Goal: Task Accomplishment & Management: Complete application form

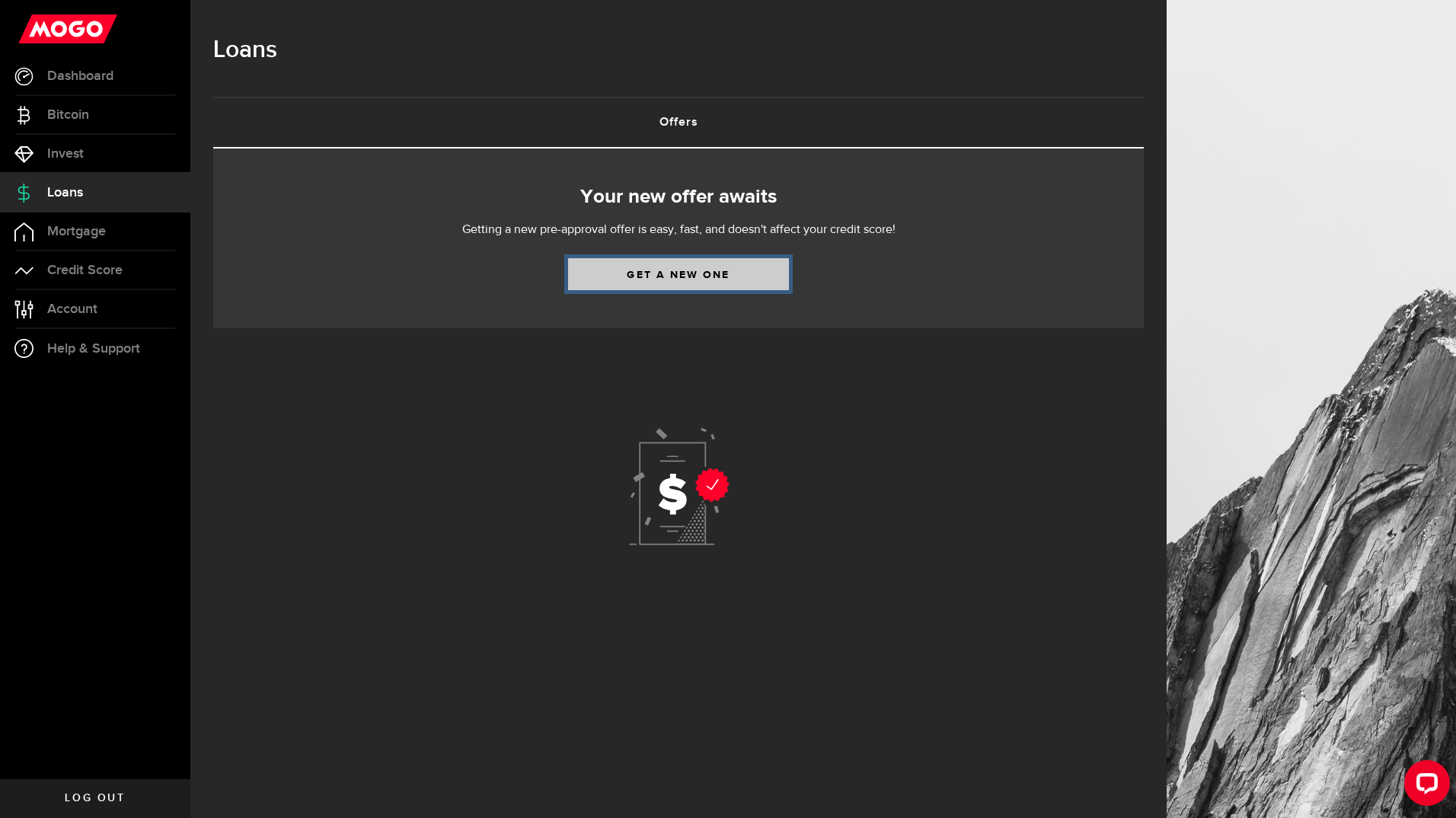
click at [695, 270] on link "Get a new one" at bounding box center [679, 274] width 221 height 32
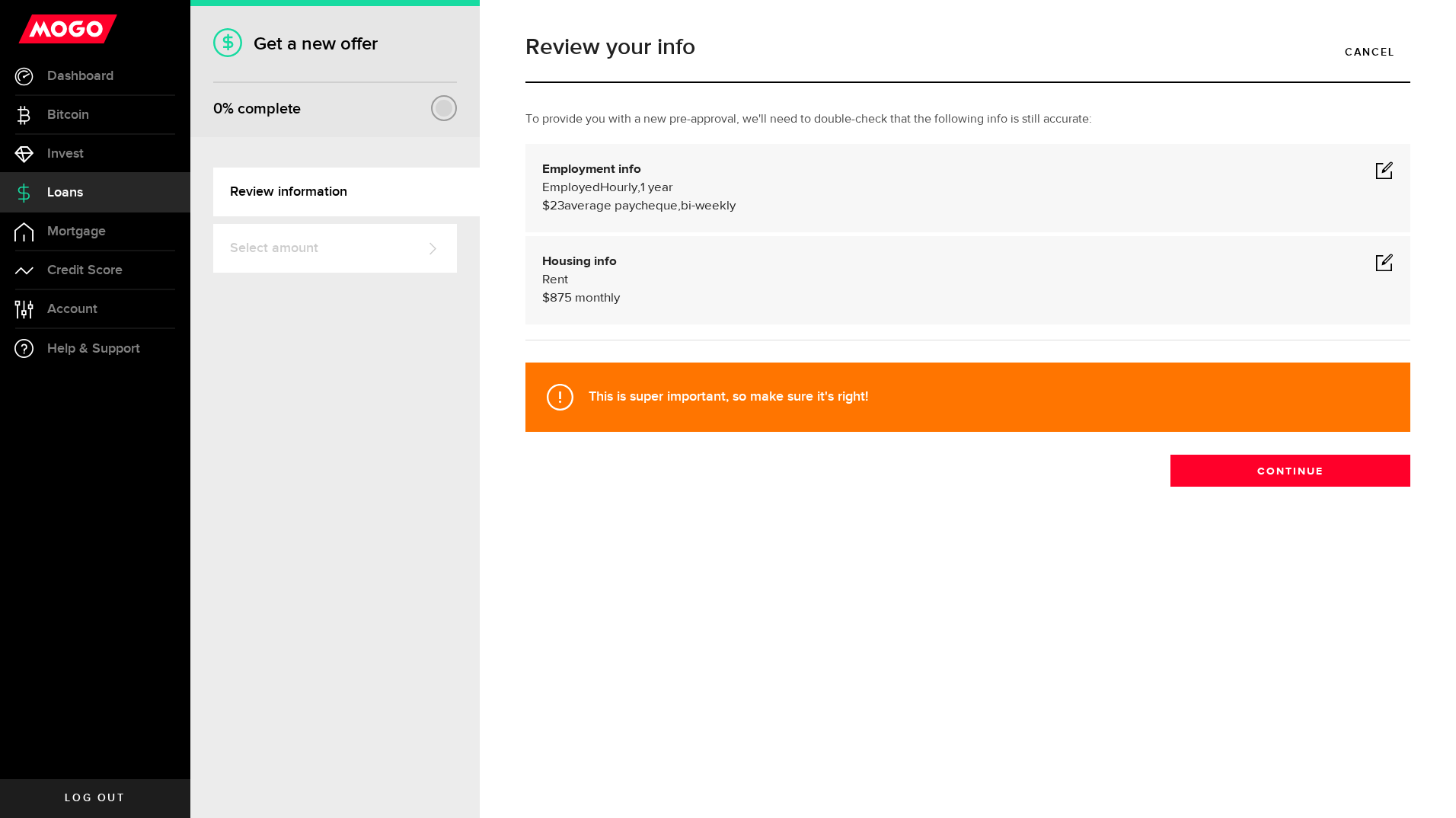
click at [1383, 167] on span at bounding box center [1384, 170] width 18 height 18
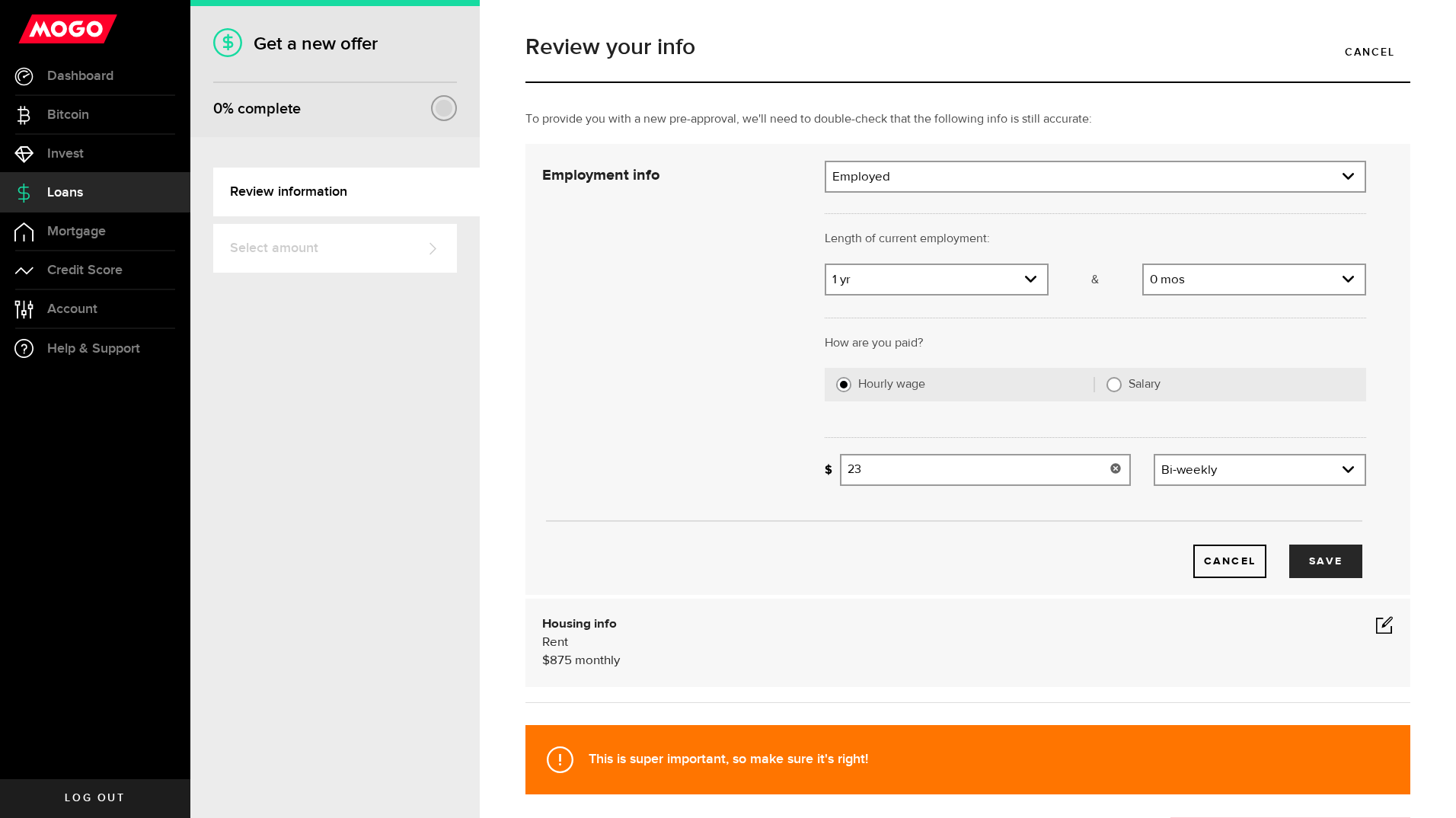
click at [880, 467] on input "23" at bounding box center [985, 469] width 291 height 32
drag, startPoint x: 880, startPoint y: 467, endPoint x: 716, endPoint y: 515, distance: 170.9
click at [716, 515] on div "Employment info Employment type What's your employment situation like? Employed…" at bounding box center [954, 369] width 847 height 417
type input "40"
click at [1094, 561] on div "Cancel Save" at bounding box center [951, 561] width 822 height 34
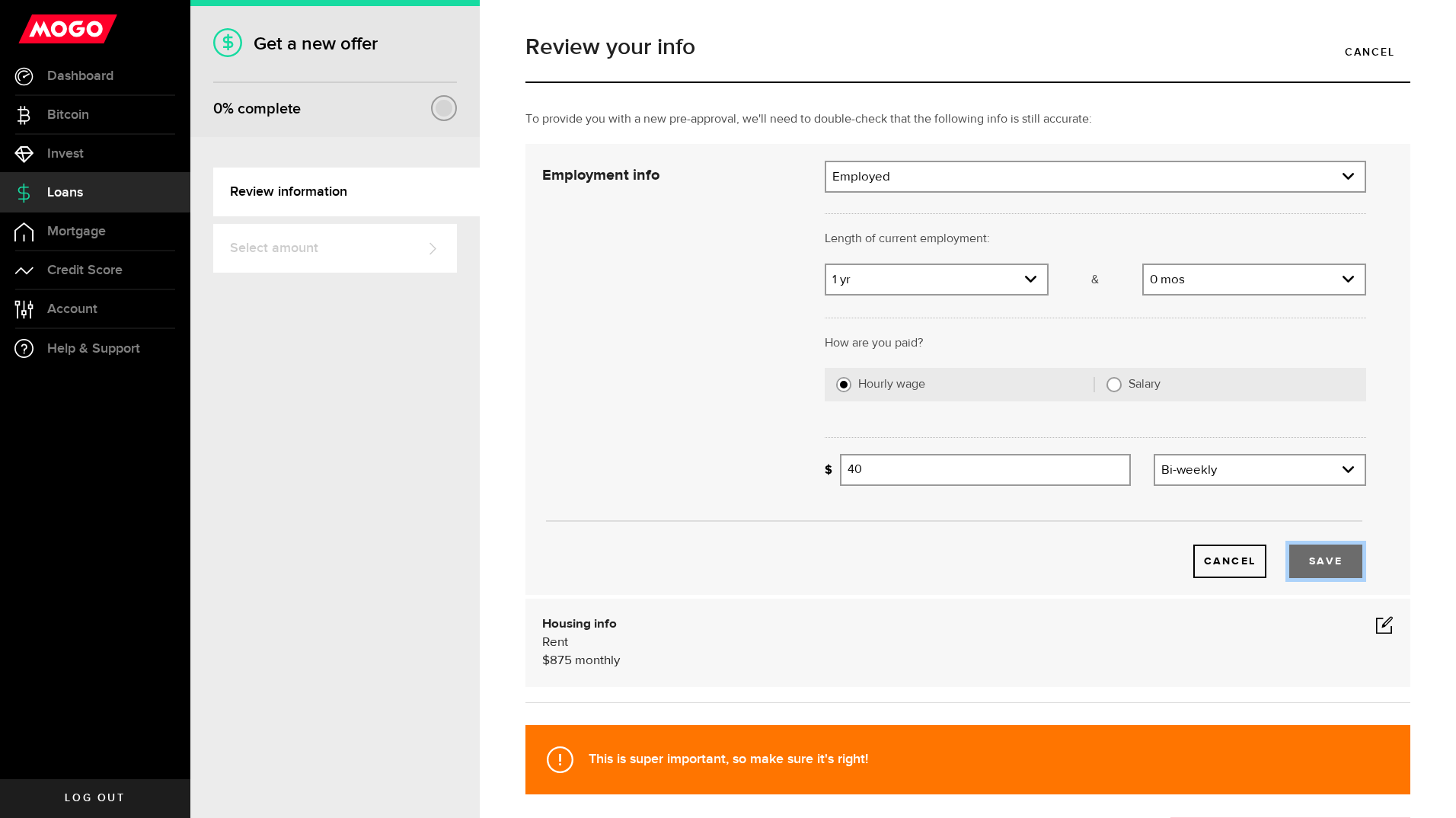
click at [1312, 569] on button "Save" at bounding box center [1326, 561] width 73 height 34
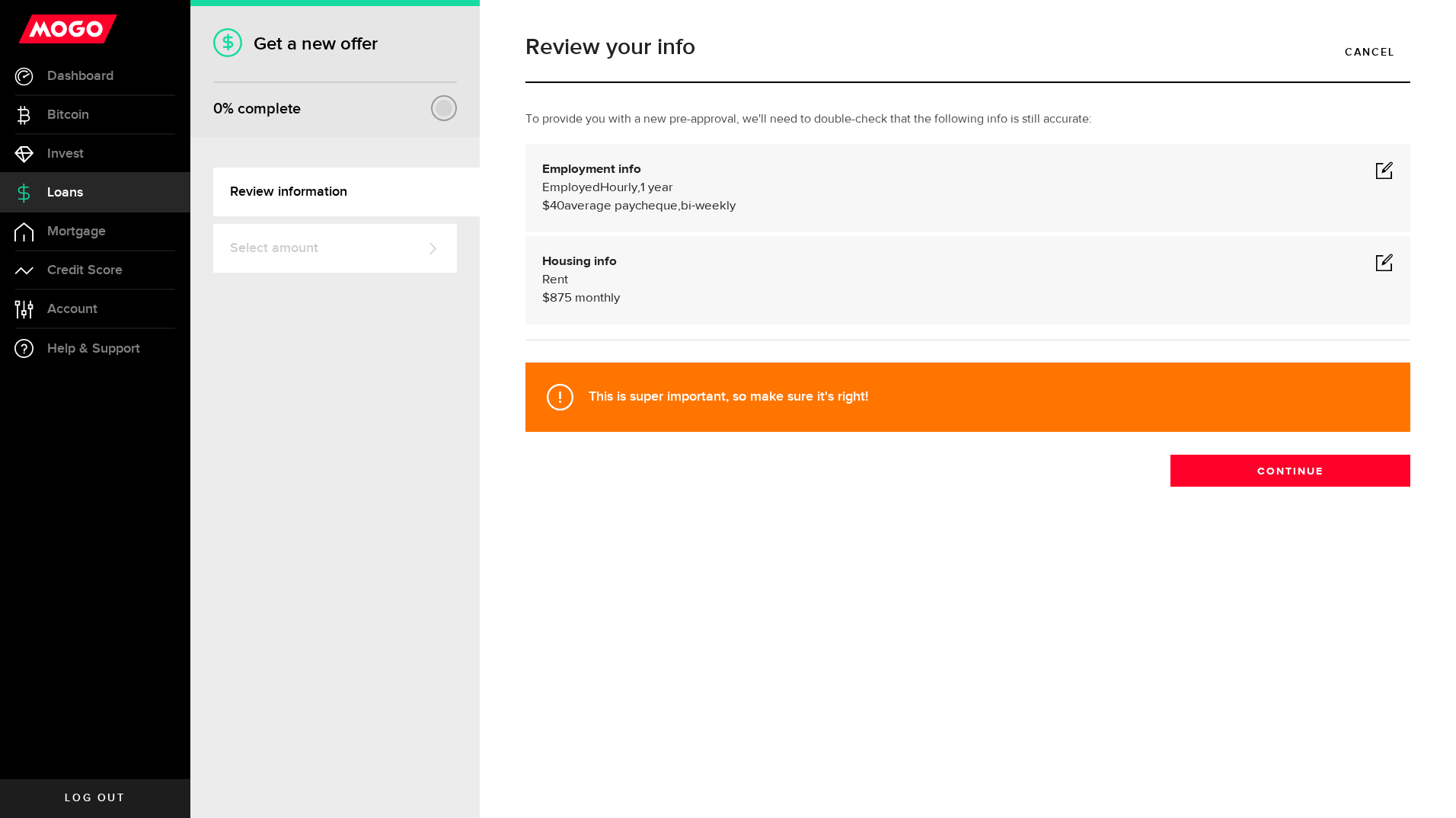
click at [1385, 262] on span at bounding box center [1384, 262] width 18 height 18
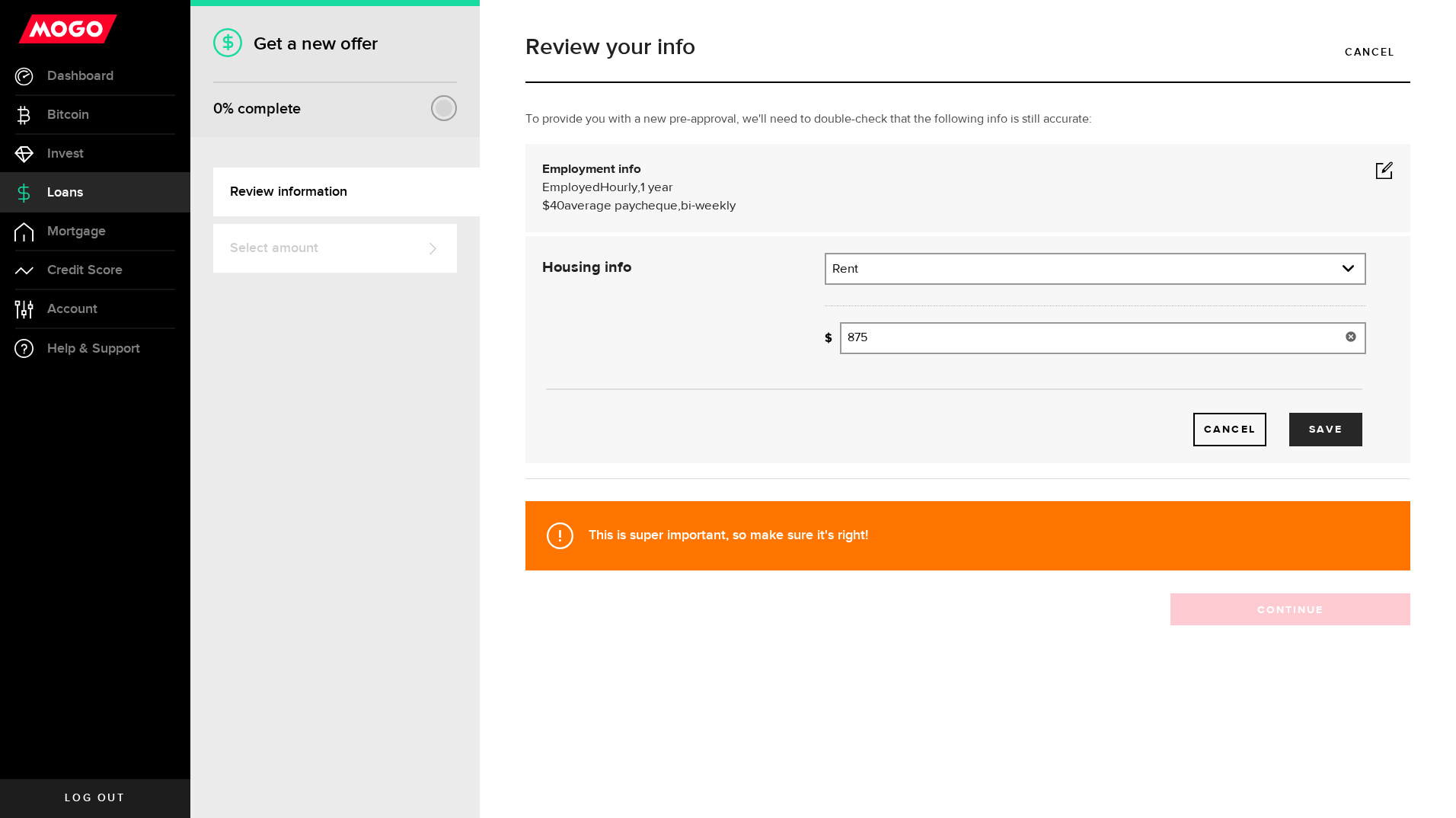
drag, startPoint x: 885, startPoint y: 348, endPoint x: 814, endPoint y: 339, distance: 71.6
click at [814, 339] on div "How much is your monthly payment? 875 Monthly mortgage/rent" at bounding box center [1095, 344] width 564 height 43
type input "1,050"
click at [1321, 436] on button "Save" at bounding box center [1326, 429] width 73 height 34
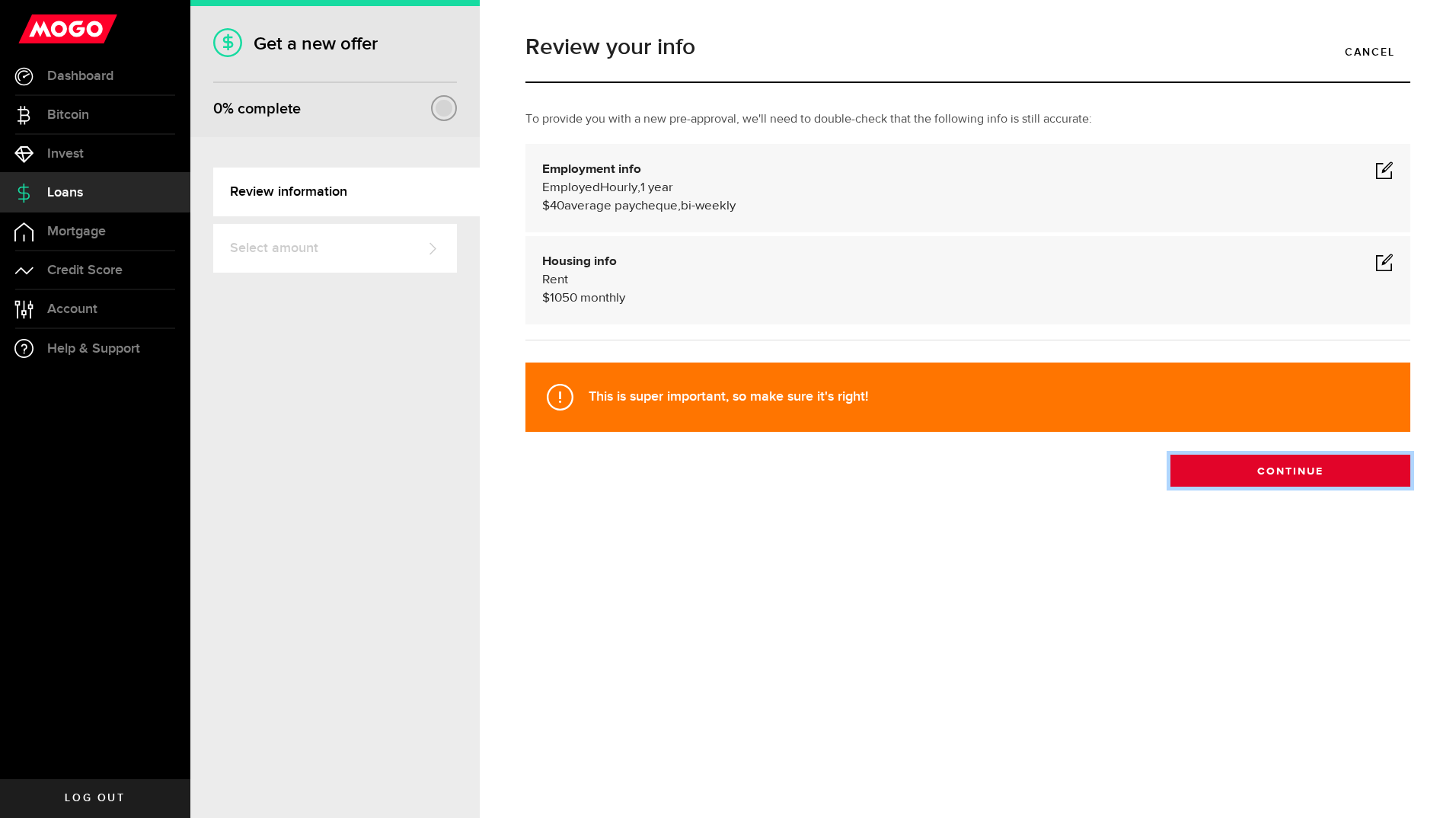
click at [1306, 470] on button "Continue" at bounding box center [1291, 470] width 240 height 32
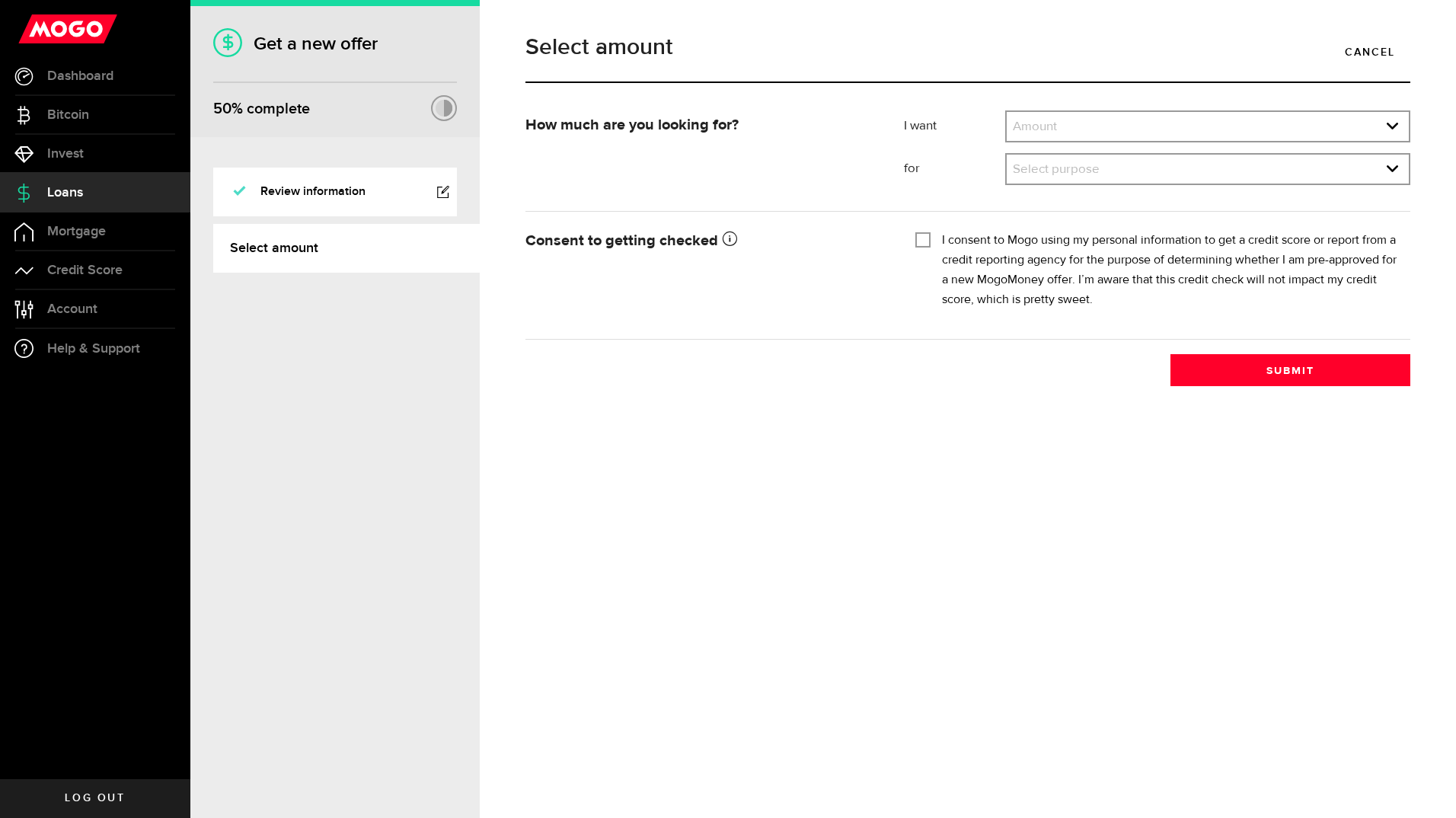
click at [922, 248] on div "I consent to Mogo using my personal information to get a credit score or report…" at bounding box center [1157, 269] width 483 height 79
click at [922, 234] on input "I consent to Mogo using my personal information to get a credit score or report…" at bounding box center [923, 238] width 16 height 16
checkbox input "true"
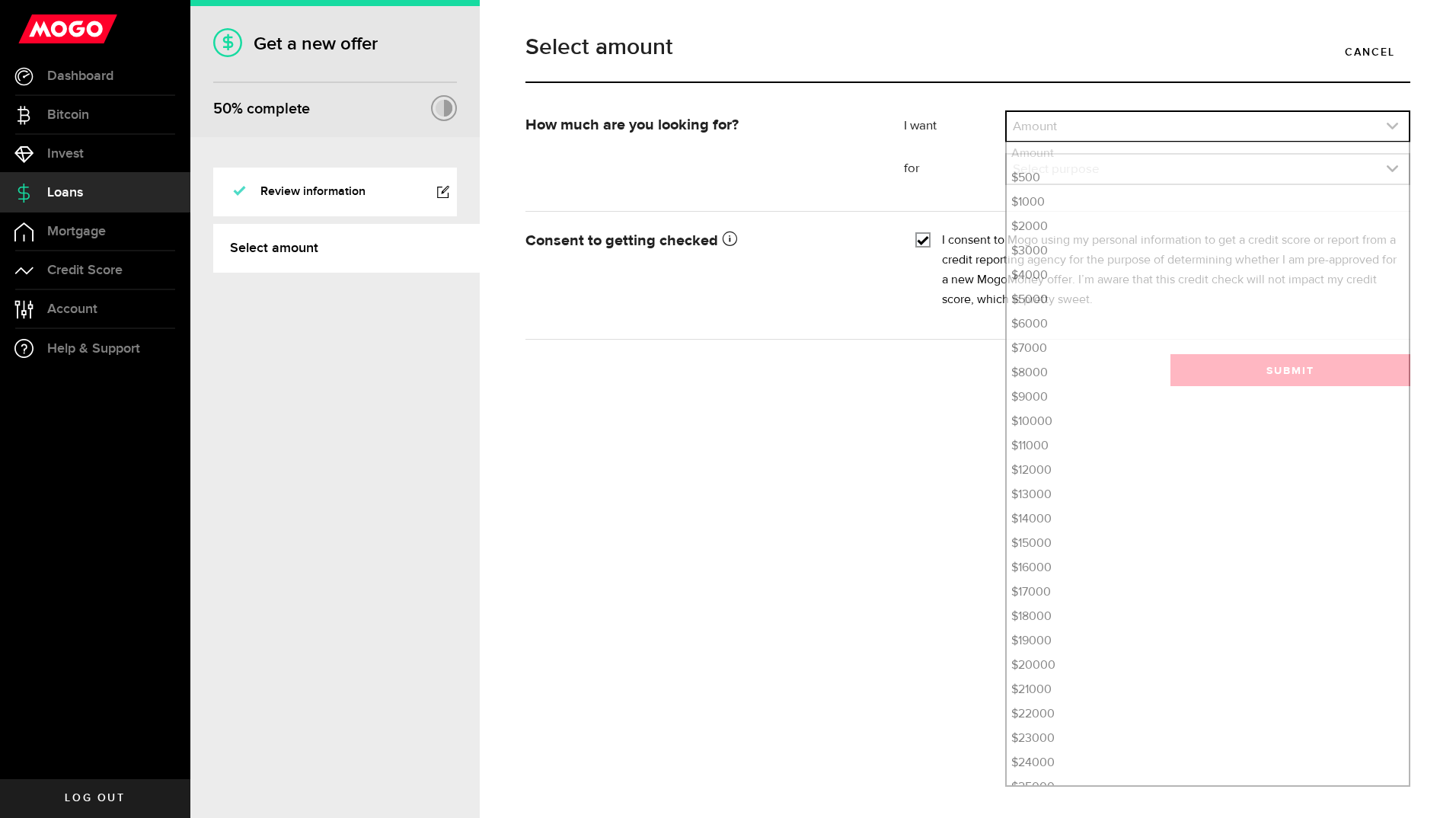
click at [1392, 127] on use "expand select" at bounding box center [1392, 126] width 11 height 7
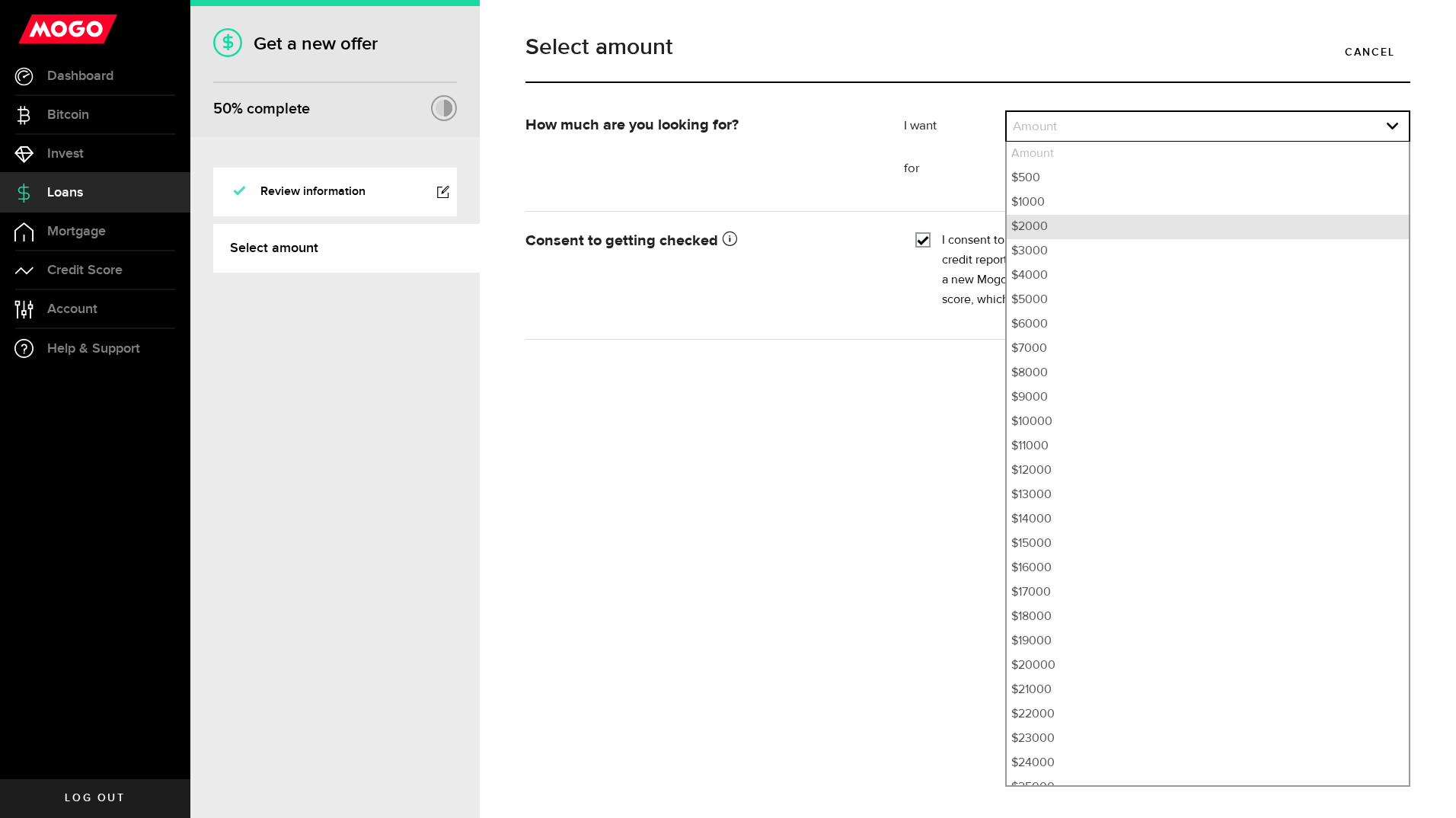
click at [1044, 236] on li "$2000" at bounding box center [1207, 227] width 402 height 24
select select "2000"
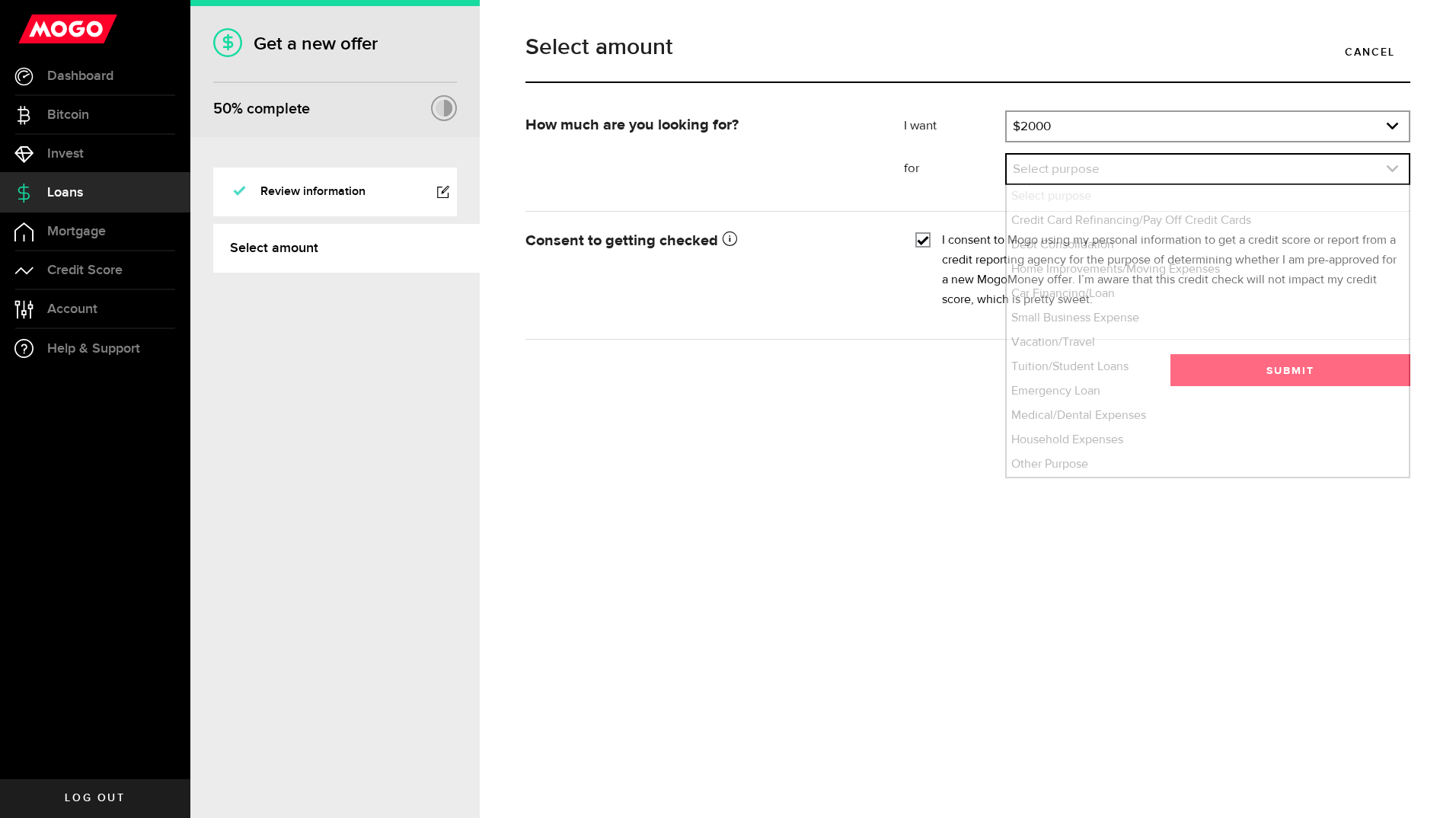
click at [1067, 175] on link "expand select" at bounding box center [1207, 169] width 402 height 29
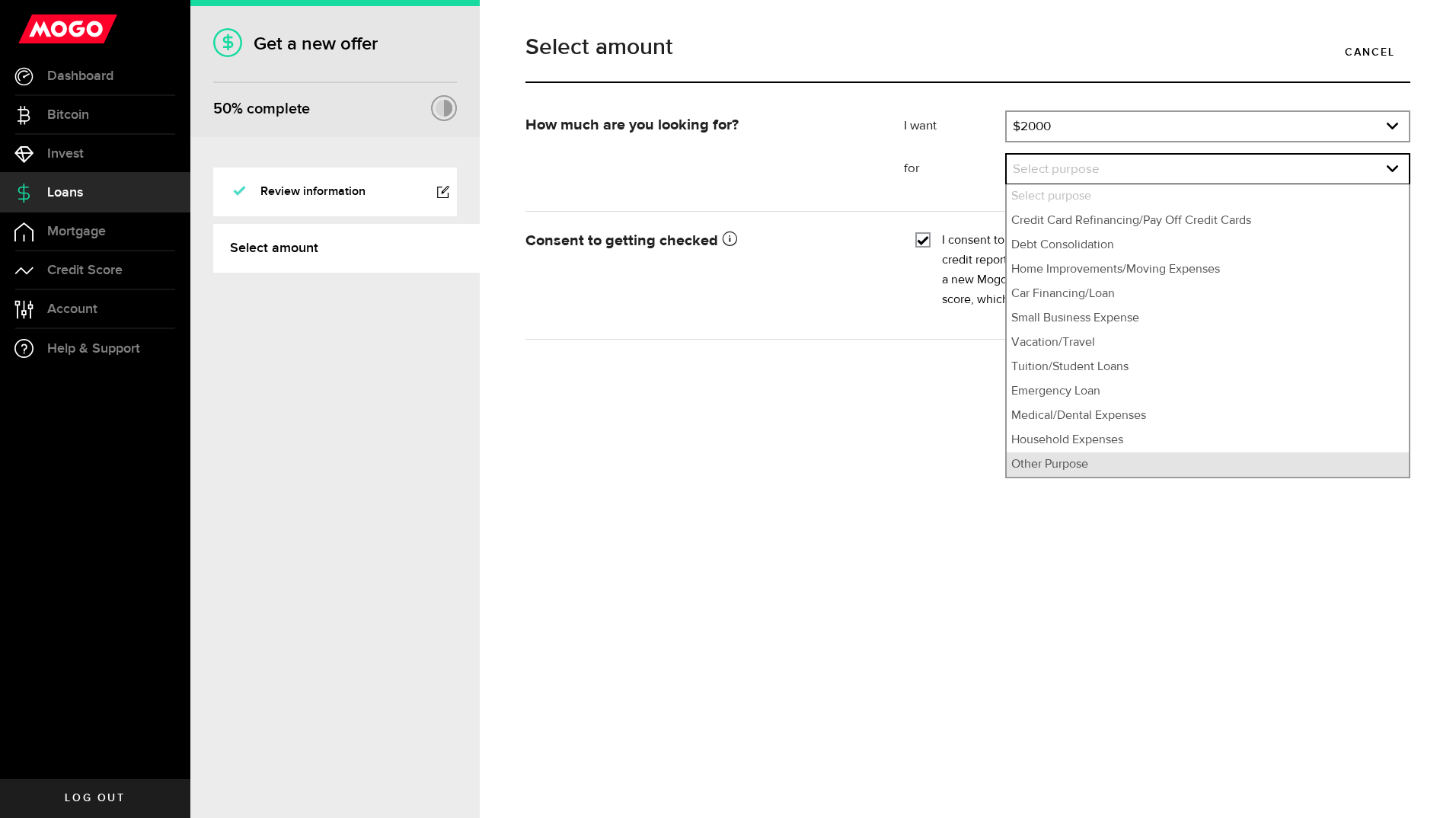
click at [1064, 462] on li "Other Purpose" at bounding box center [1207, 464] width 402 height 24
select select "Other Purpose"
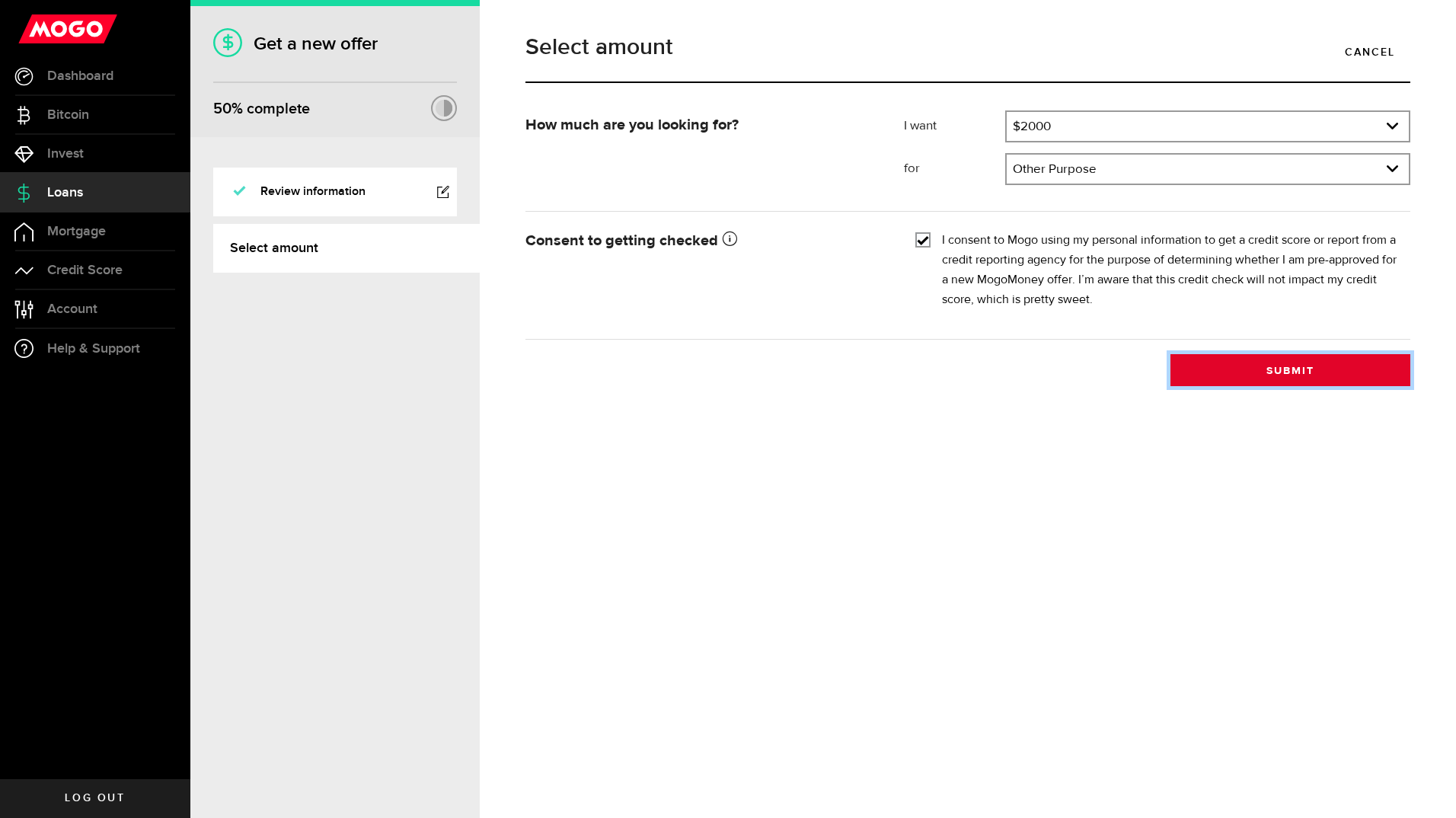
click at [1356, 374] on button "Submit" at bounding box center [1291, 369] width 240 height 32
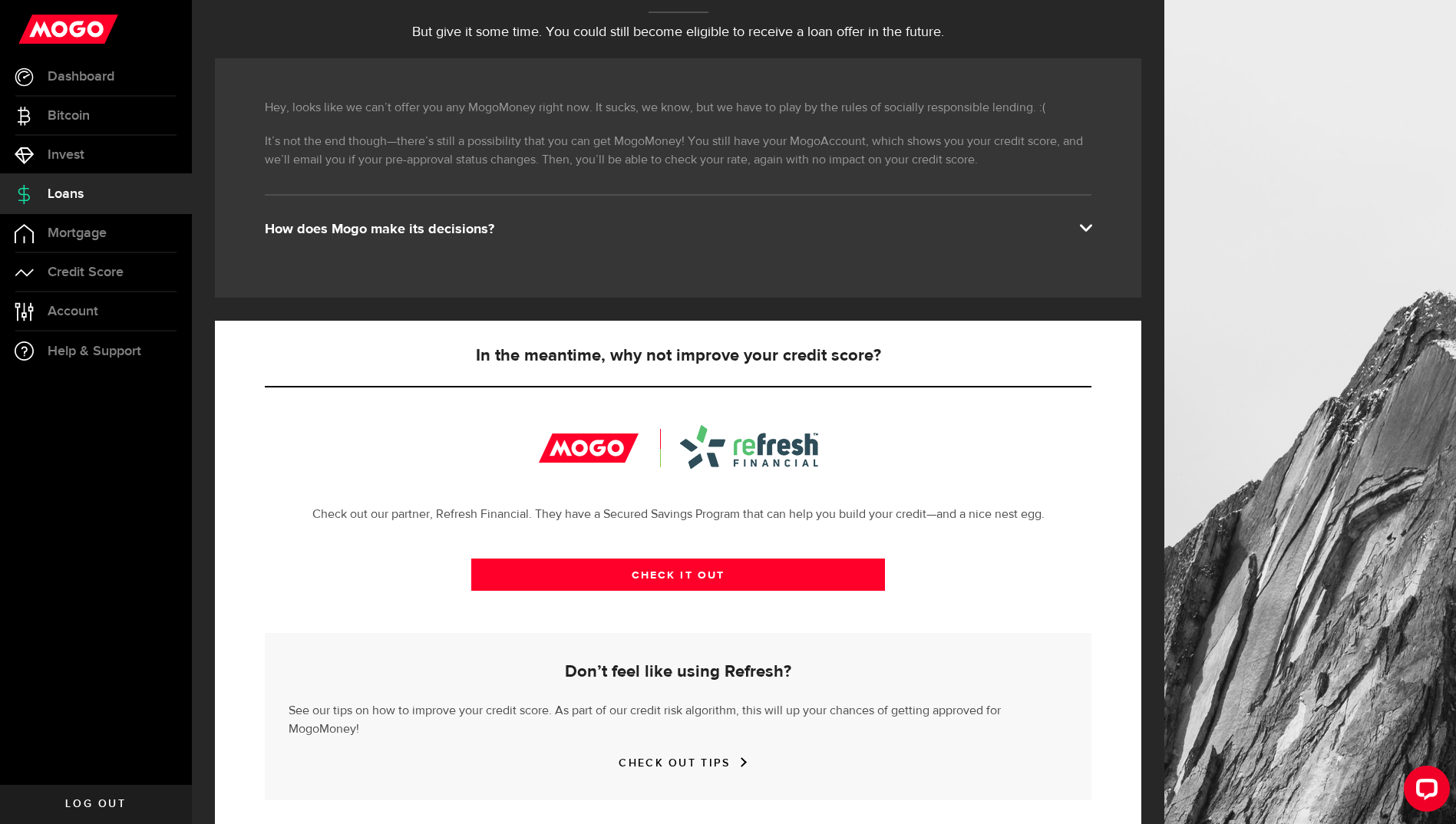
scroll to position [212, 0]
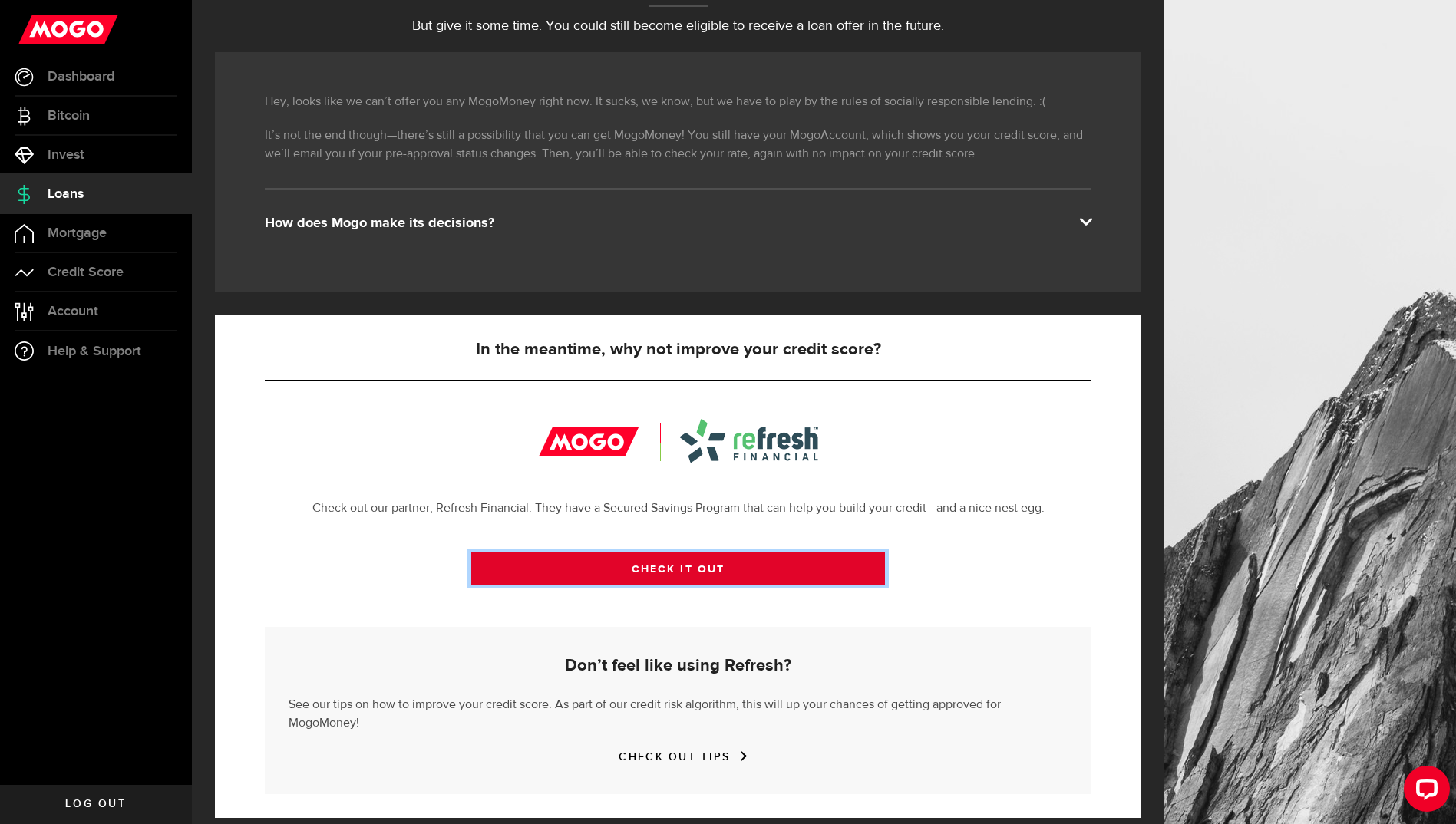
click at [586, 574] on link "CHECK IT OUT" at bounding box center [678, 568] width 413 height 32
